Goal: Information Seeking & Learning: Understand process/instructions

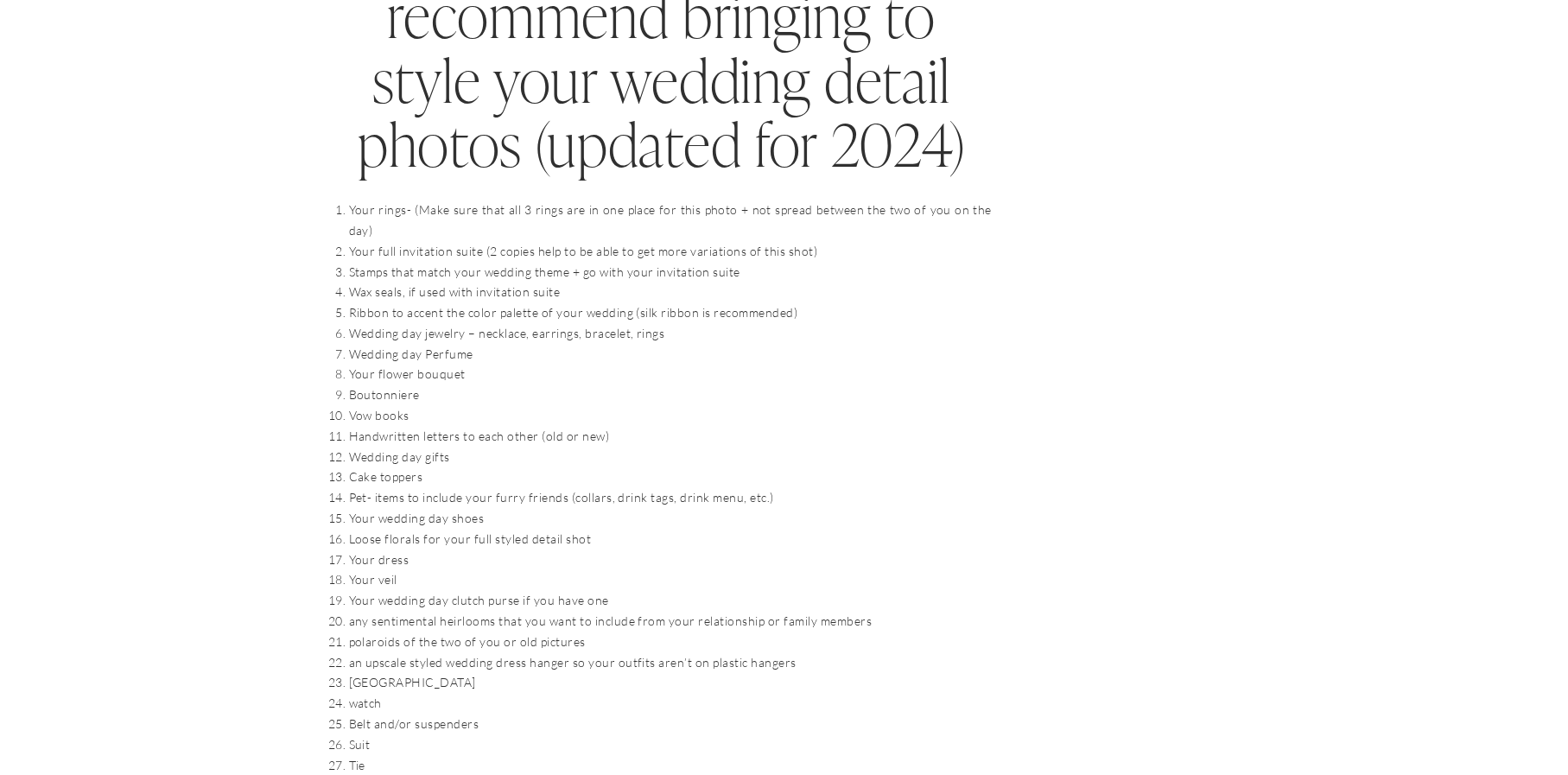
scroll to position [1815, 0]
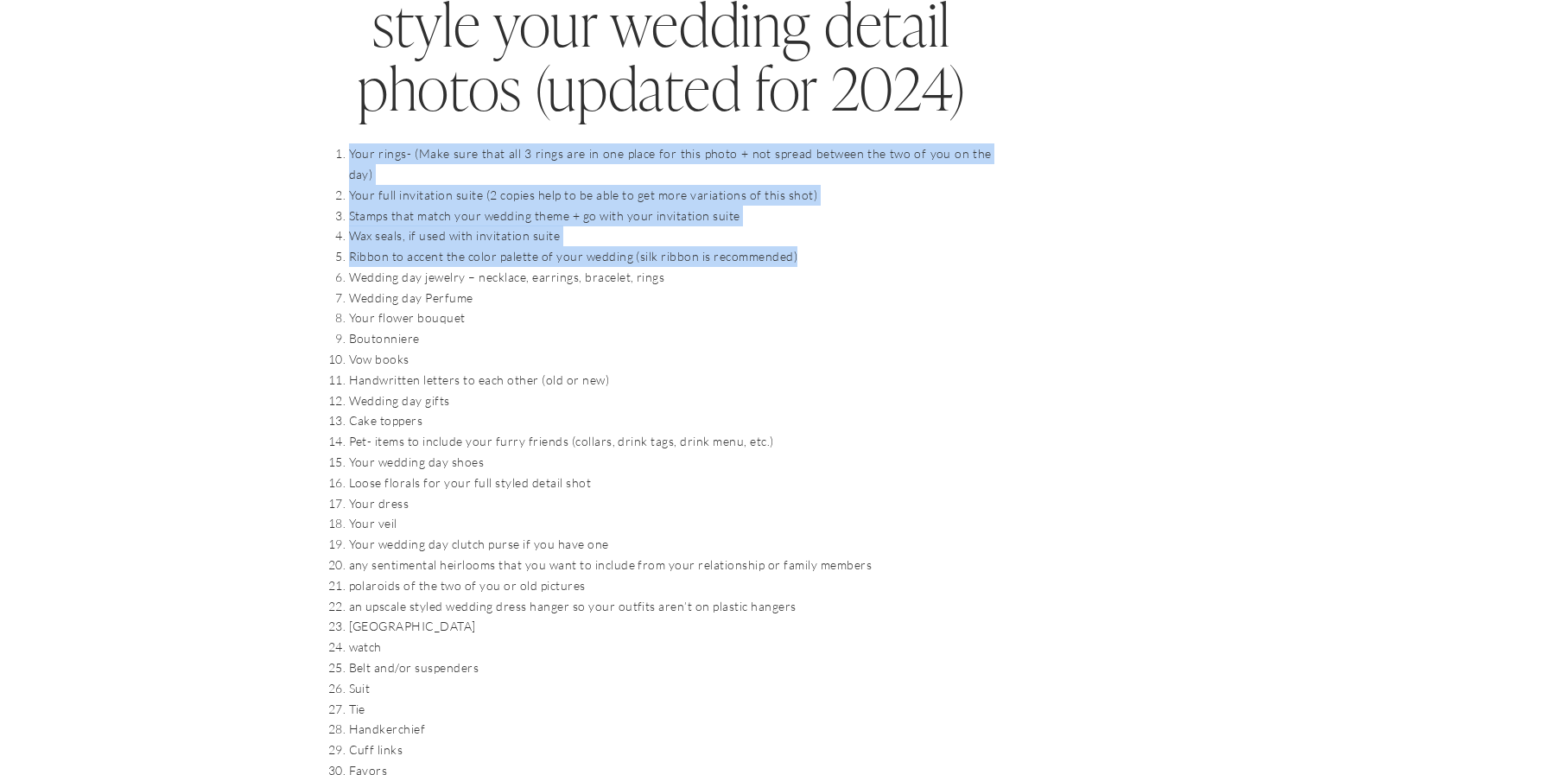
drag, startPoint x: 344, startPoint y: 154, endPoint x: 959, endPoint y: 244, distance: 621.6
click at [959, 244] on ol "Your rings- (Make sure that all 3 rings are in one place for this photo + not s…" at bounding box center [670, 482] width 643 height 679
click at [392, 247] on li "Ribbon to accent the color palette of your wedding (silk ribbon is recommended)" at bounding box center [670, 256] width 643 height 21
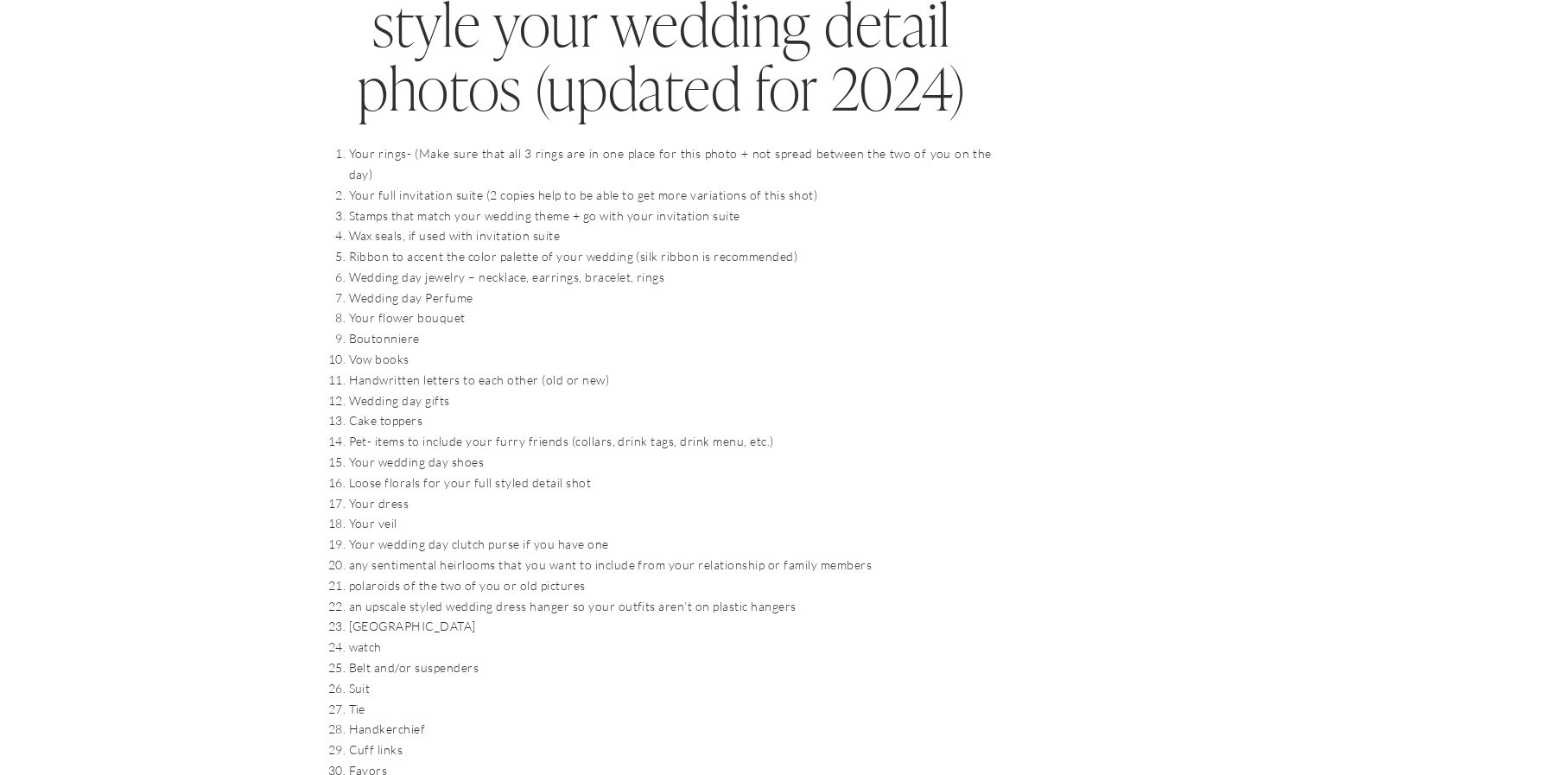
click at [349, 247] on li "Ribbon to accent the color palette of your wedding (silk ribbon is recommended)" at bounding box center [670, 256] width 643 height 21
click at [356, 267] on li "Wedding day jewelry – necklace, earrings, bracelet, rings" at bounding box center [670, 277] width 643 height 21
click at [367, 288] on li "Wedding day Perfume" at bounding box center [670, 298] width 643 height 21
click at [370, 307] on li "Your flower bouquet" at bounding box center [670, 317] width 643 height 21
click at [371, 328] on li "Boutonniere" at bounding box center [670, 338] width 643 height 21
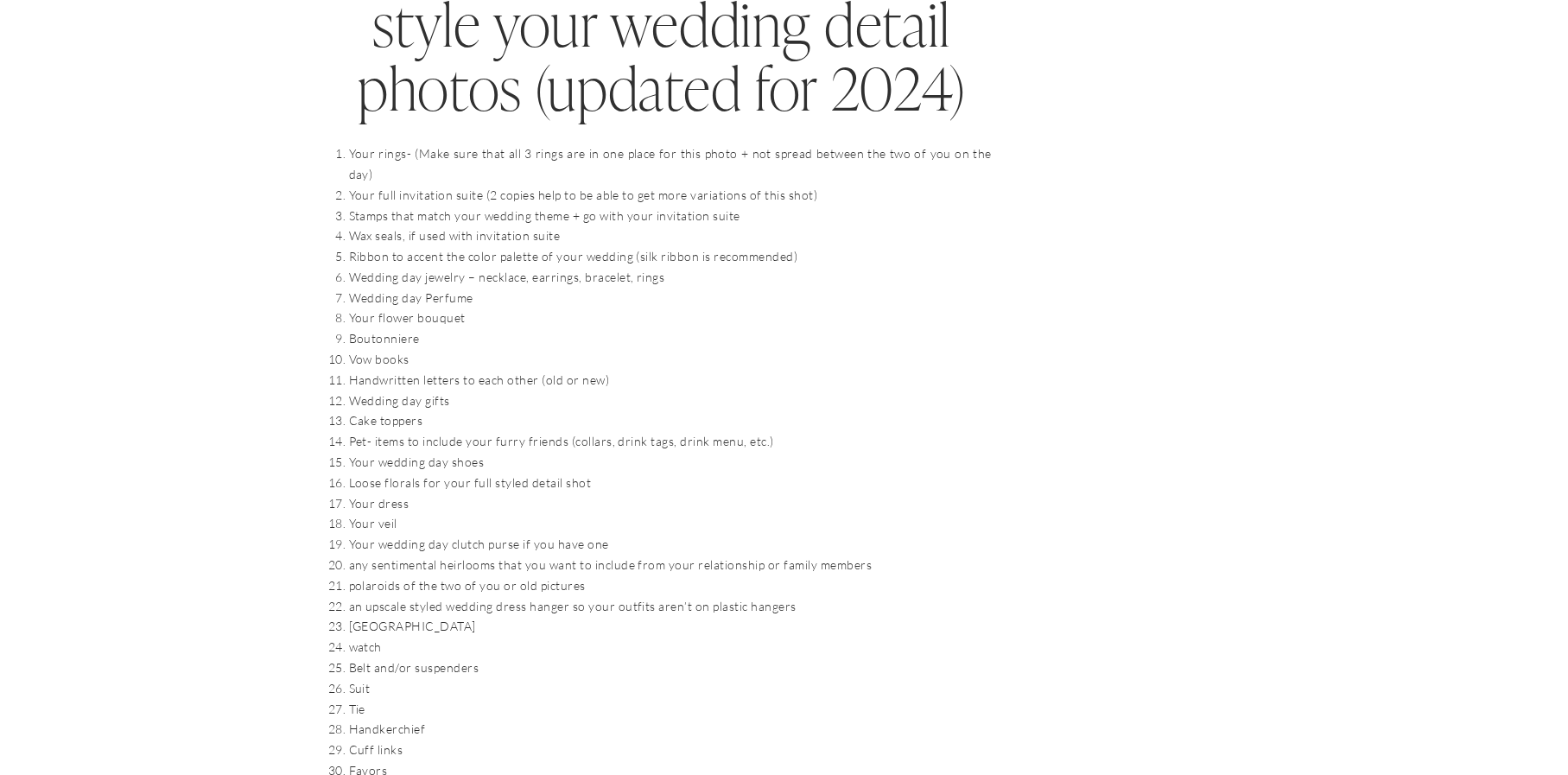
click at [362, 349] on li "Vow books" at bounding box center [670, 359] width 643 height 21
click at [368, 370] on li "Handwritten letters to each other (old or new)" at bounding box center [670, 380] width 643 height 21
click at [409, 391] on li "Wedding day gifts" at bounding box center [670, 401] width 643 height 21
click at [387, 411] on li "Cake toppers" at bounding box center [670, 420] width 643 height 21
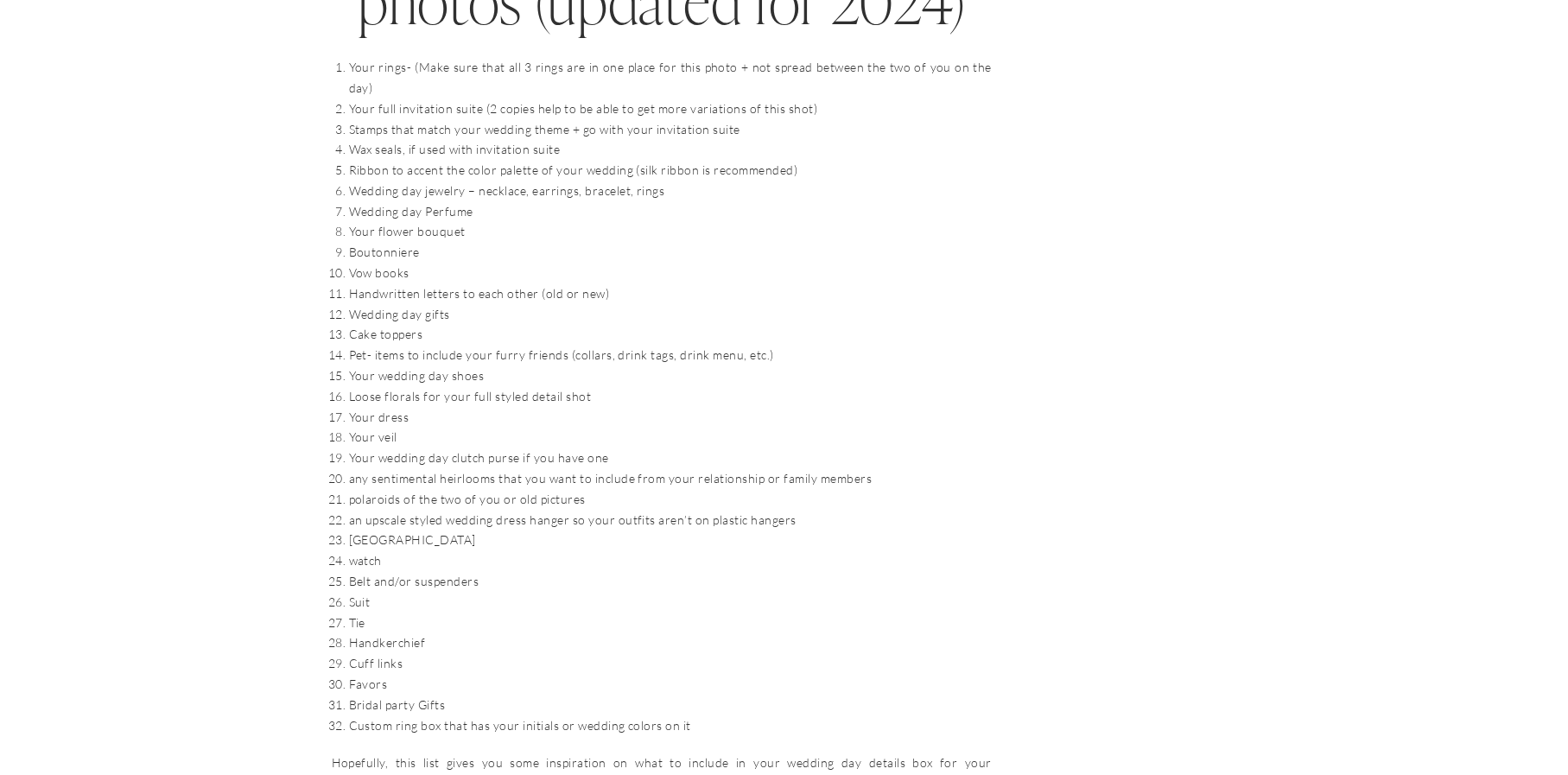
click at [393, 345] on li "Pet- items to include your furry friends (collars, drink tags, drink menu, etc.)" at bounding box center [670, 355] width 643 height 21
click at [391, 365] on li "Your wedding day shoes" at bounding box center [670, 375] width 643 height 21
click at [388, 407] on li "Your dress" at bounding box center [670, 416] width 643 height 21
click at [384, 407] on li "Your dress" at bounding box center [670, 416] width 643 height 21
click at [378, 448] on li "Your wedding day clutch purse if you have one" at bounding box center [670, 458] width 643 height 21
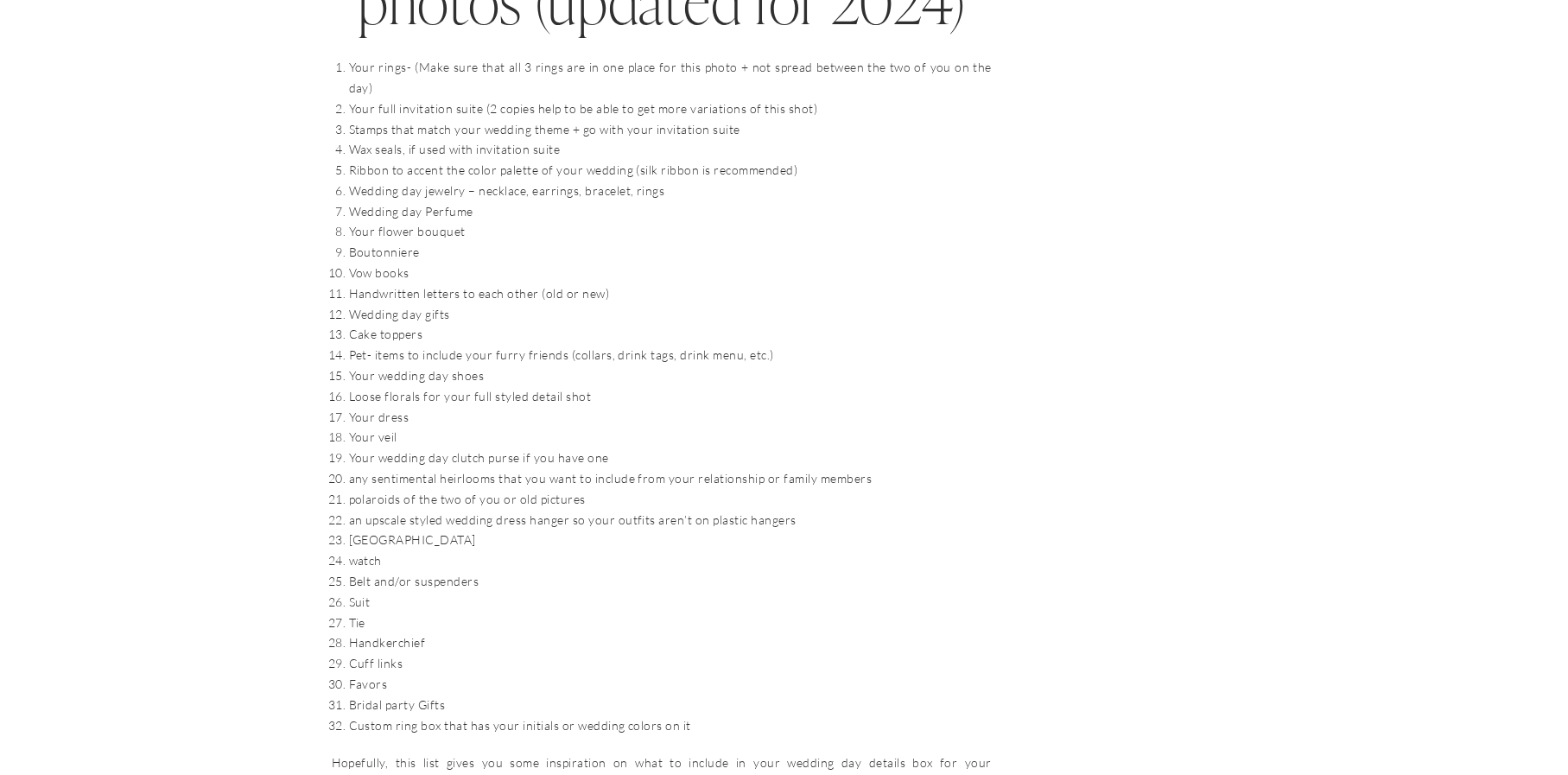
click at [376, 448] on li "Your wedding day clutch purse if you have one" at bounding box center [670, 458] width 643 height 21
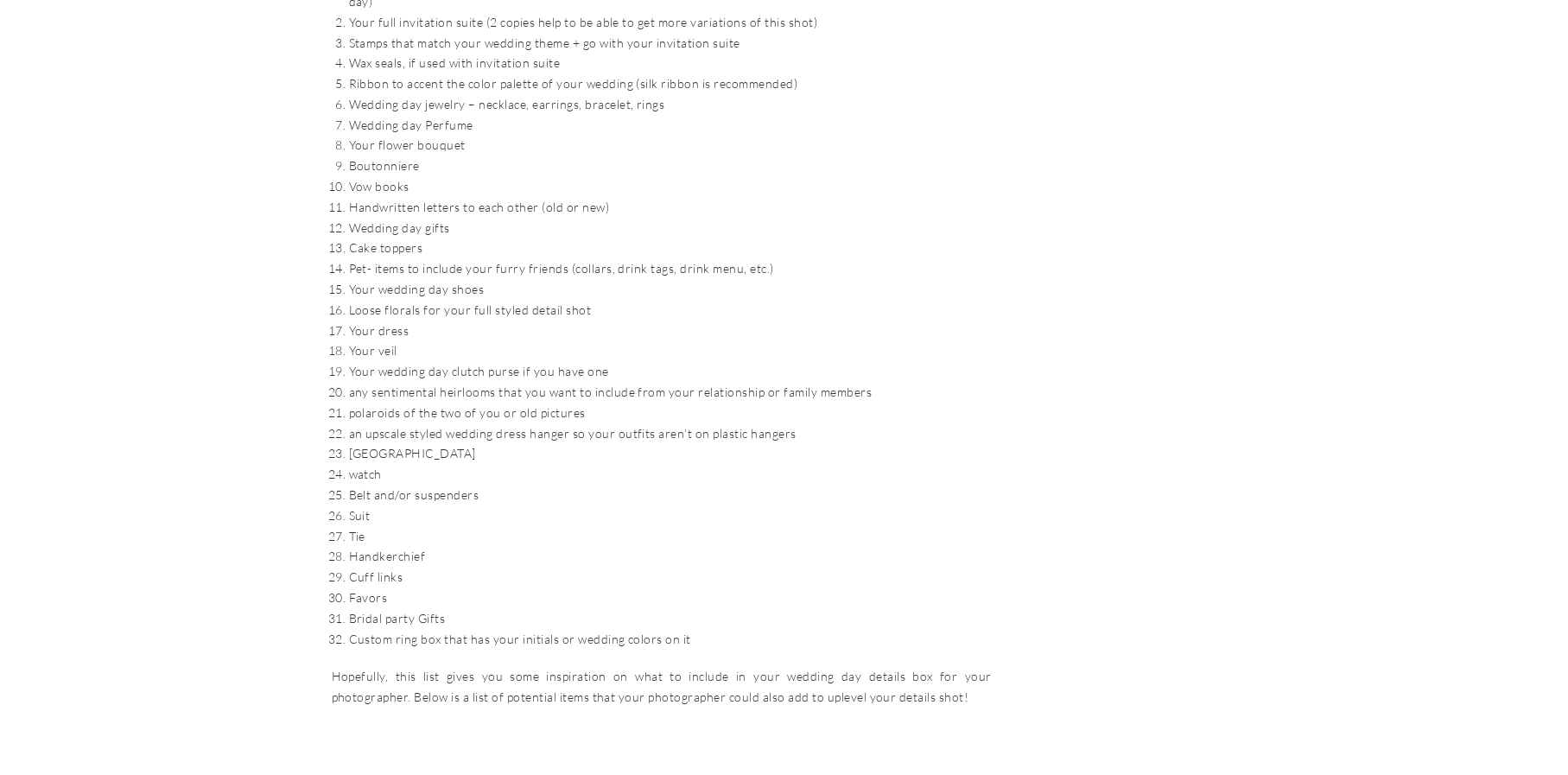
click at [390, 403] on li "polaroids of the two of you or old pictures" at bounding box center [670, 413] width 643 height 21
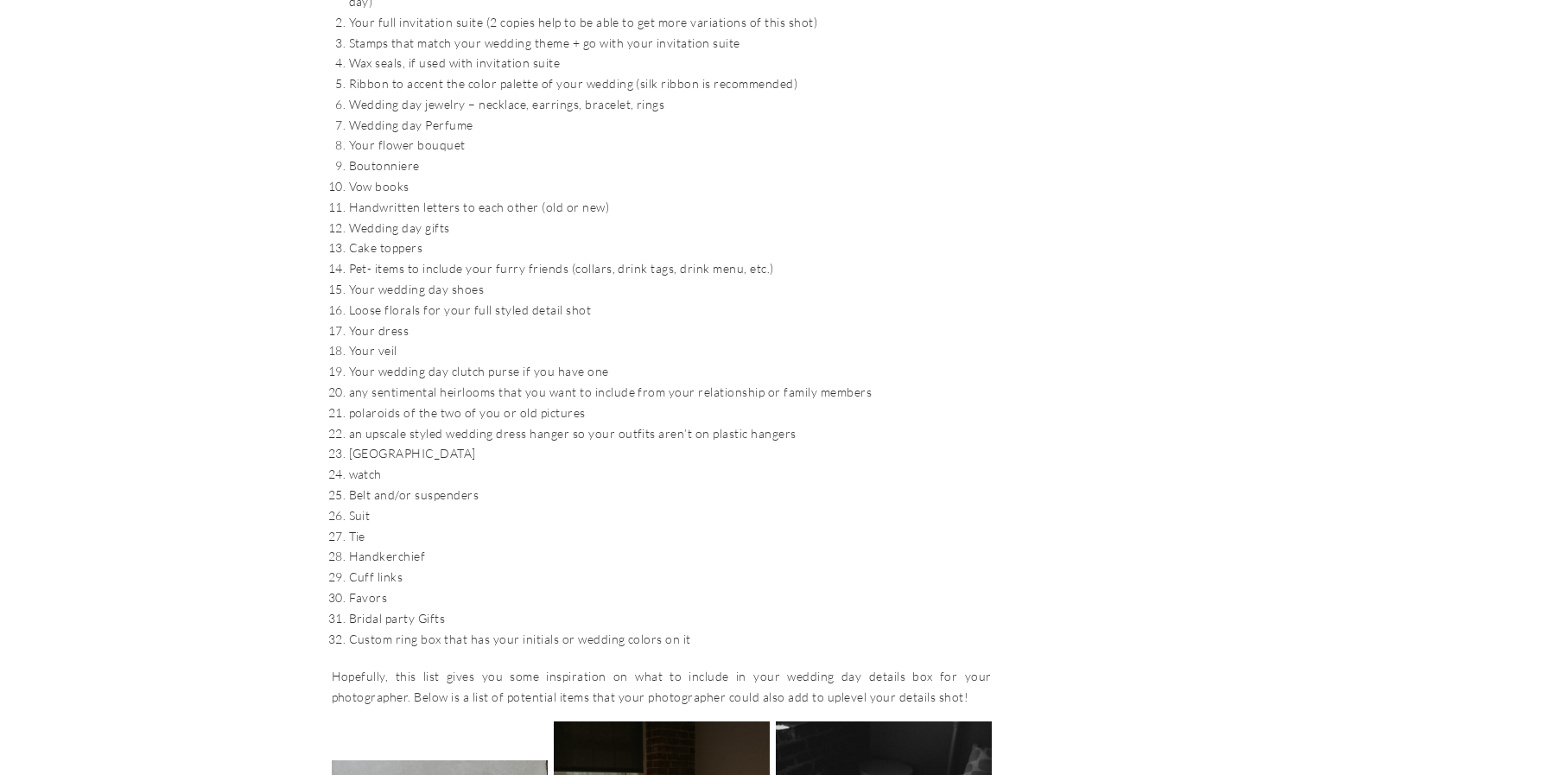
click at [392, 403] on li "polaroids of the two of you or old pictures" at bounding box center [670, 413] width 643 height 21
click at [388, 423] on li "an upscale styled wedding dress hanger so your outfits aren’t on plastic hangers" at bounding box center [670, 433] width 643 height 21
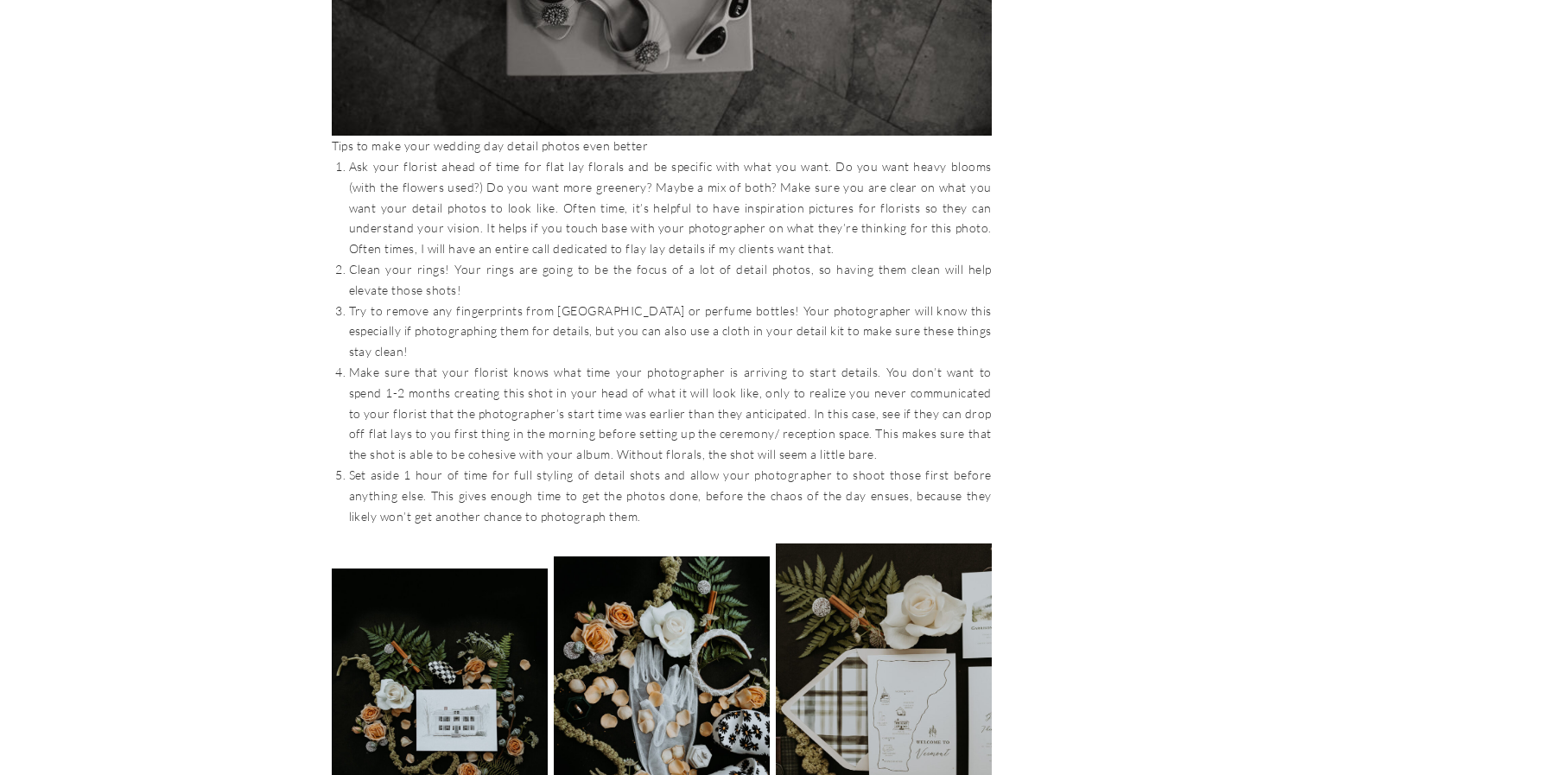
scroll to position [4494, 0]
